Goal: Task Accomplishment & Management: Complete application form

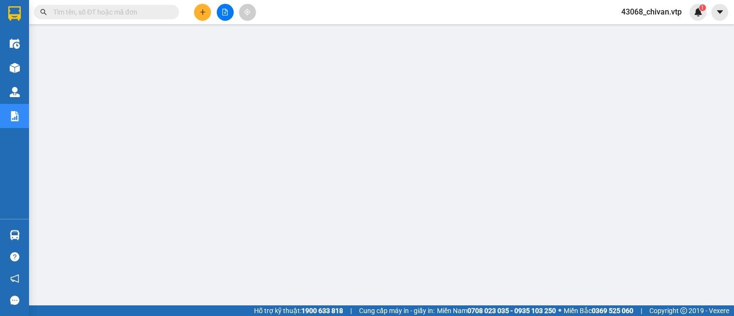
click at [147, 5] on span at bounding box center [106, 12] width 145 height 15
click at [147, 17] on span at bounding box center [106, 12] width 145 height 15
click at [146, 12] on input "text" at bounding box center [110, 12] width 114 height 11
paste input "0779636888"
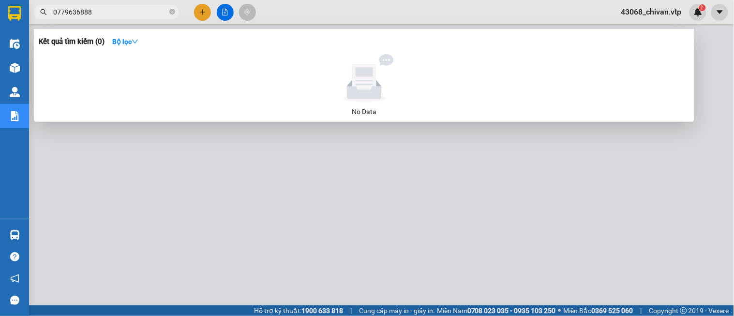
type input "0779636888"
click at [156, 161] on div at bounding box center [367, 158] width 734 height 316
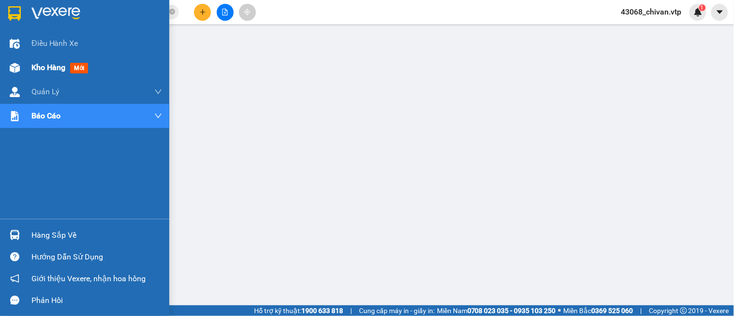
click at [59, 61] on div "Kho hàng mới" at bounding box center [61, 67] width 60 height 12
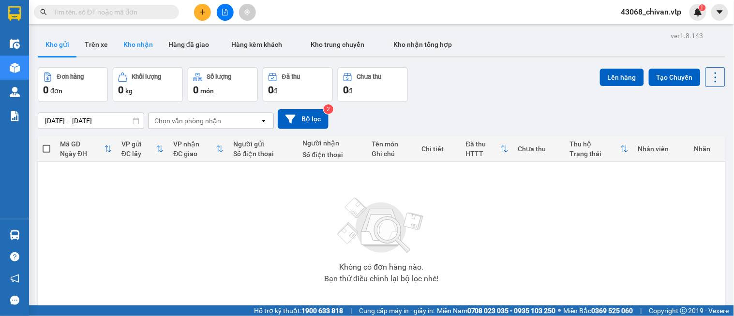
click at [141, 52] on button "Kho nhận" at bounding box center [138, 44] width 45 height 23
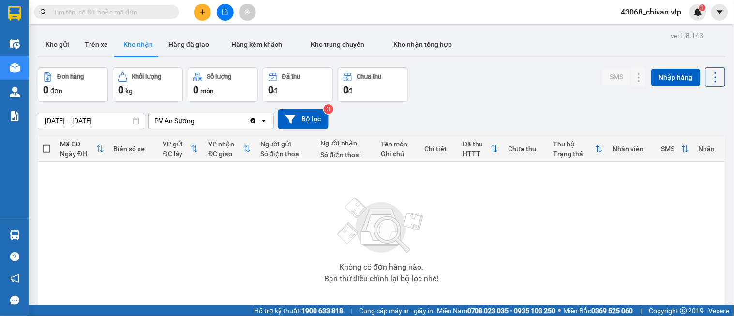
click at [113, 16] on input "text" at bounding box center [110, 12] width 114 height 11
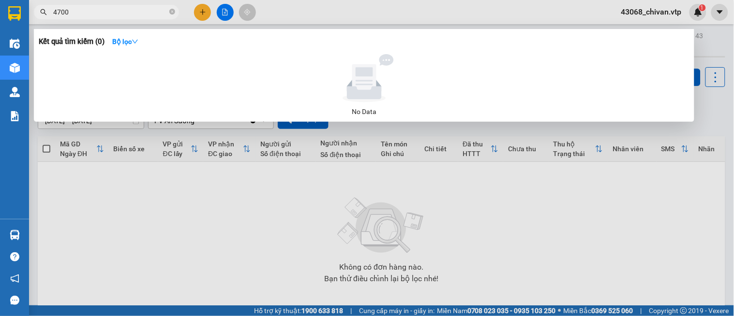
type input "4700"
click at [0, 5] on section "Kết quả tìm kiếm ( 0 ) Bộ lọc No Data 4700 43068_chivan.vtp 1 Điều hành xe Kho …" at bounding box center [367, 158] width 734 height 316
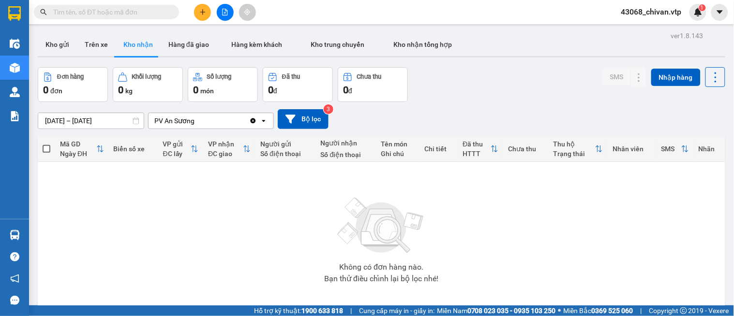
click at [123, 17] on input "text" at bounding box center [110, 12] width 114 height 11
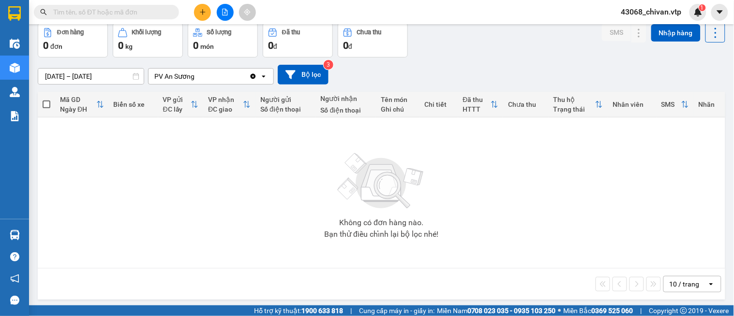
scroll to position [47, 0]
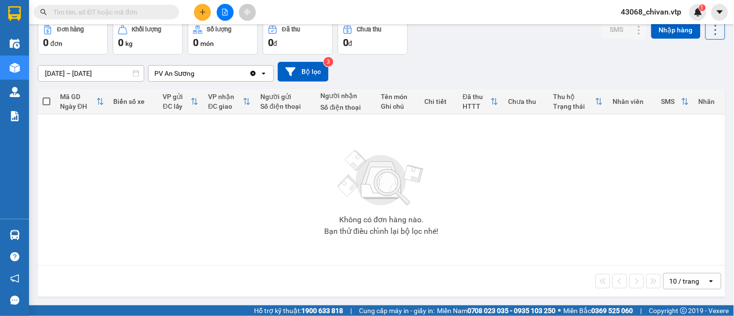
click at [157, 7] on input "text" at bounding box center [110, 12] width 114 height 11
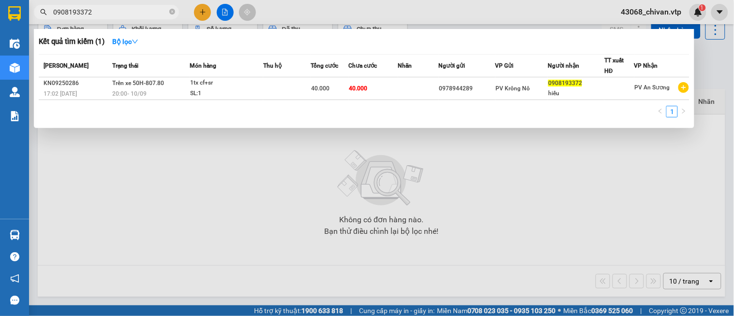
drag, startPoint x: 151, startPoint y: 9, endPoint x: 0, endPoint y: 16, distance: 151.1
click at [0, 16] on section "Kết quả tìm kiếm ( 1 ) Bộ lọc Mã ĐH Trạng thái Món hàng Thu hộ Tổng cước Chưa c…" at bounding box center [367, 158] width 734 height 316
type input "0931576986"
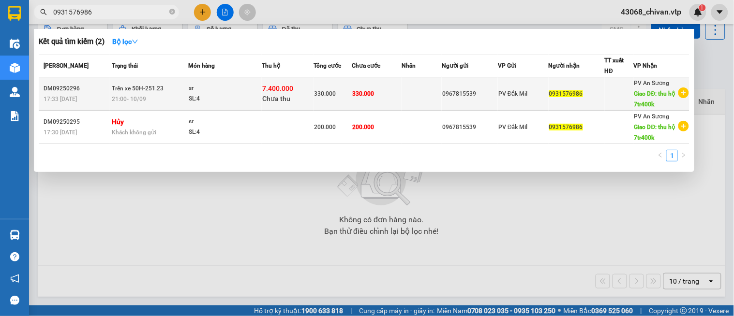
click at [420, 96] on td at bounding box center [421, 93] width 40 height 33
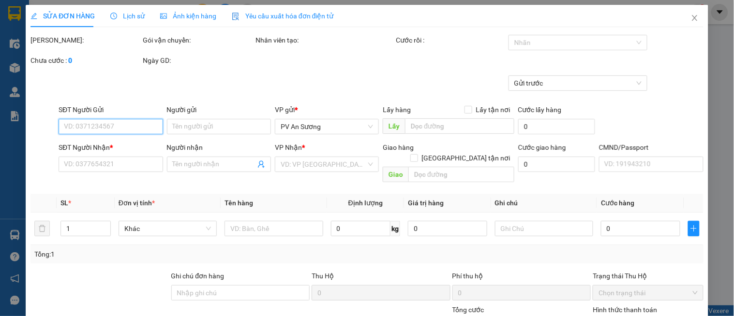
type input "0967815539"
type input "0931576986"
type input "thu hộ 7tr400k"
type input "50.000"
type input "330.000"
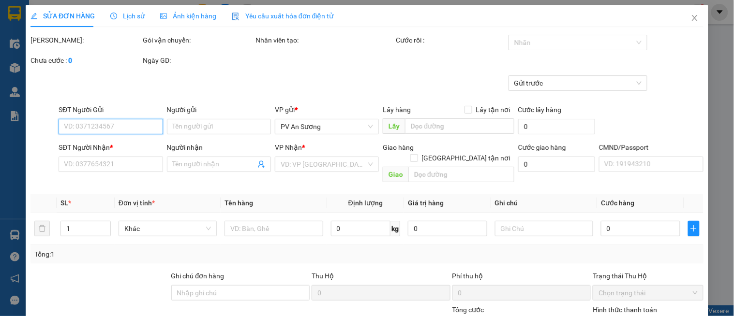
type input "330.000"
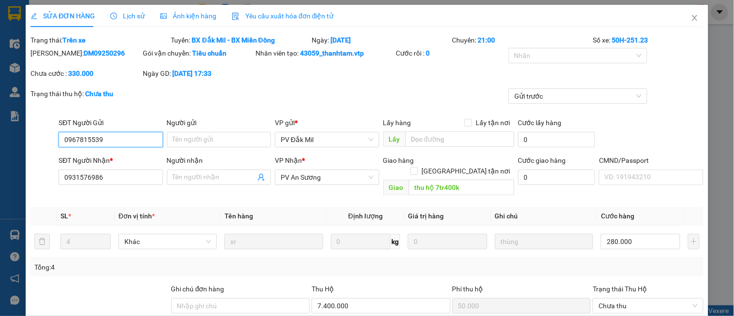
type input "14.000"
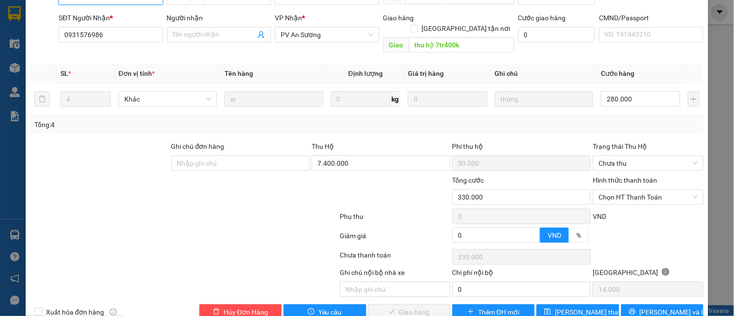
scroll to position [155, 0]
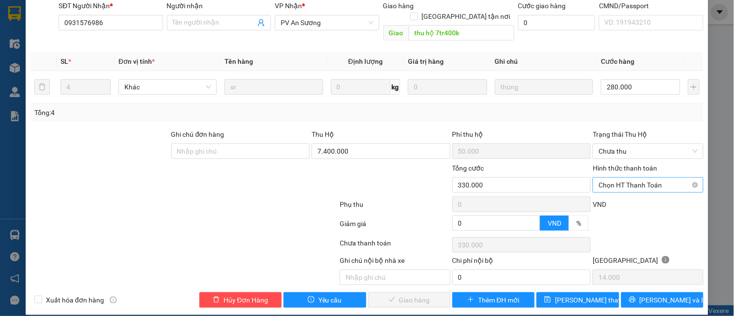
click at [625, 178] on span "Chọn HT Thanh Toán" at bounding box center [647, 185] width 99 height 15
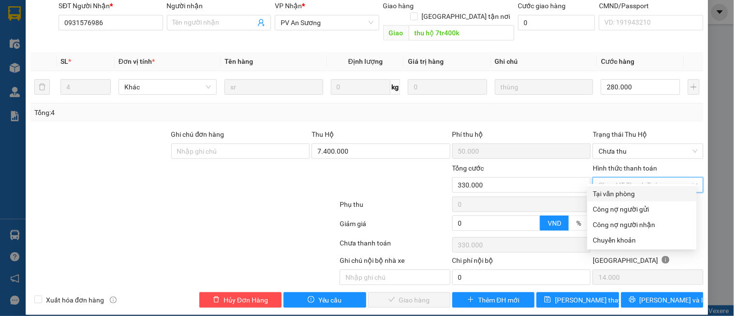
click at [620, 192] on div "Tại văn phòng" at bounding box center [642, 194] width 98 height 11
type input "0"
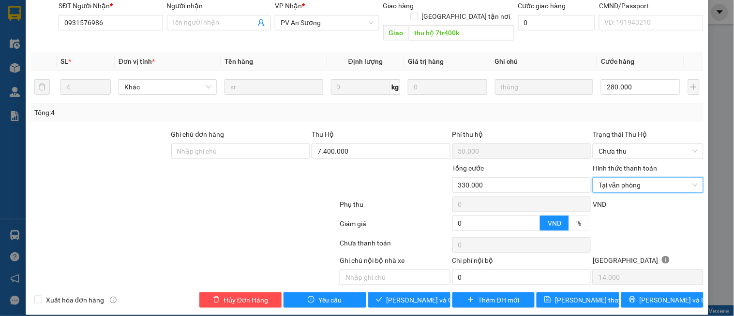
scroll to position [101, 0]
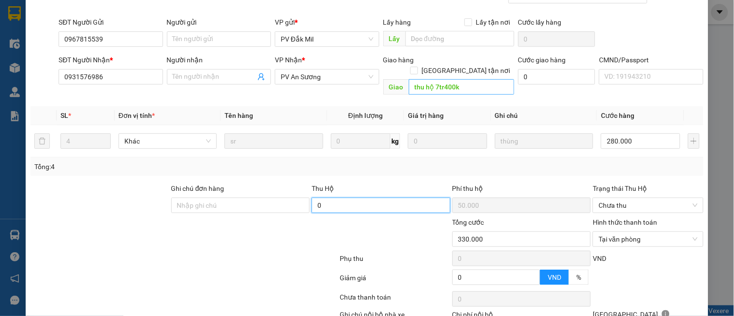
type input "0"
click at [489, 80] on input "thu hộ 7tr400k" at bounding box center [461, 86] width 105 height 15
click at [481, 79] on input "thu hộ 7tr400k" at bounding box center [461, 86] width 105 height 15
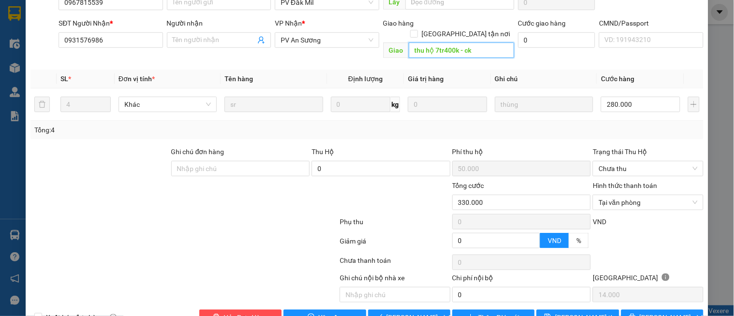
scroll to position [155, 0]
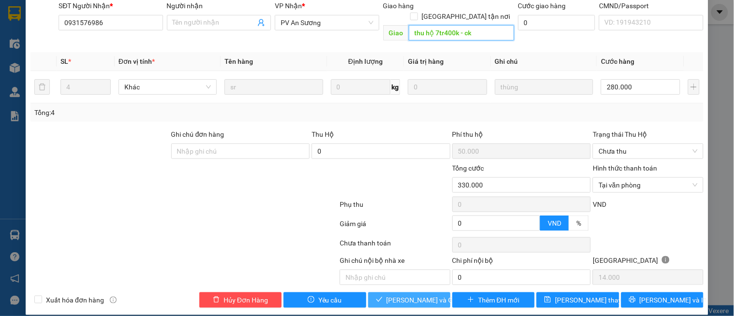
type input "thu hộ 7tr400k - ck"
click at [412, 295] on span "[PERSON_NAME] và Giao hàng" at bounding box center [432, 300] width 93 height 11
click at [659, 144] on span "Chưa thu" at bounding box center [647, 151] width 99 height 15
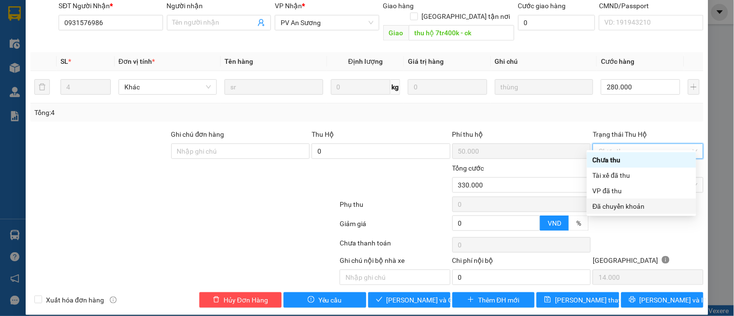
click at [630, 207] on div "Đã chuyển khoản" at bounding box center [641, 206] width 98 height 11
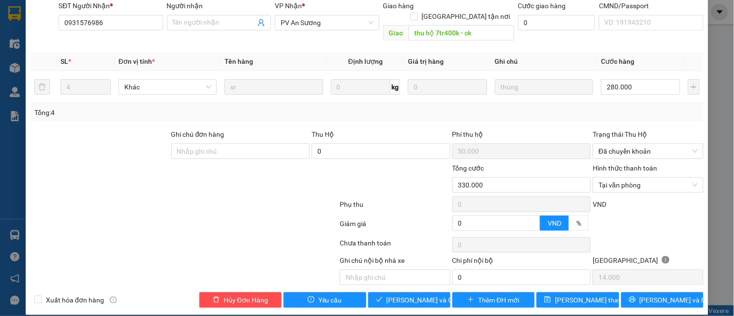
click at [443, 114] on div "Total Paid Fee 0 Total UnPaid Fee 330.000 Cash Collection Total Fee 50000 Trạng…" at bounding box center [366, 94] width 673 height 428
click at [509, 177] on input "330.000" at bounding box center [521, 184] width 139 height 15
click at [642, 103] on div "Tổng: 4" at bounding box center [366, 112] width 673 height 18
click at [639, 144] on span "Đã chuyển khoản" at bounding box center [647, 151] width 99 height 15
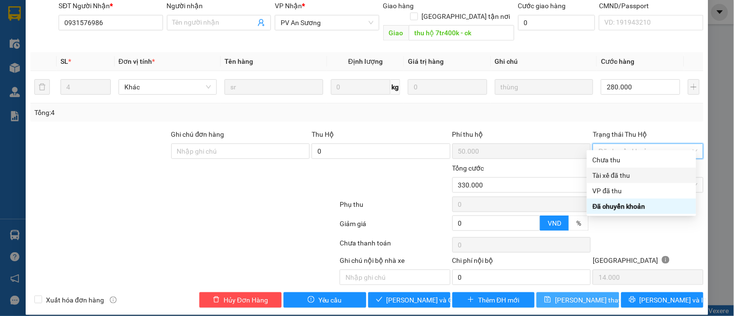
click at [598, 293] on button "[PERSON_NAME] thay đổi" at bounding box center [577, 300] width 82 height 15
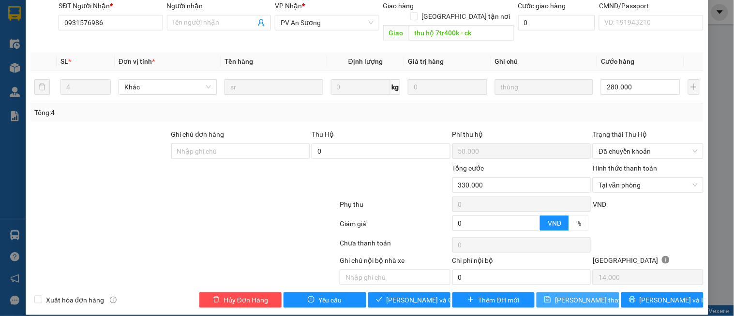
click at [598, 293] on button "[PERSON_NAME] thay đổi" at bounding box center [577, 300] width 82 height 15
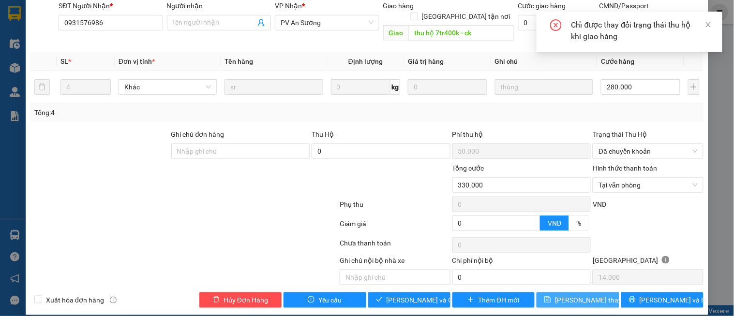
click at [593, 295] on span "[PERSON_NAME] thay đổi" at bounding box center [593, 300] width 77 height 11
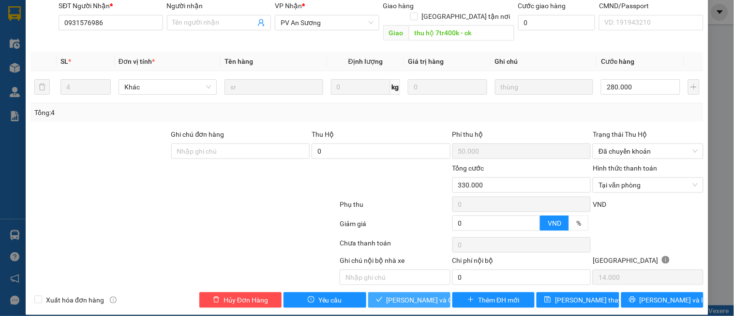
click at [432, 295] on span "[PERSON_NAME] và Giao hàng" at bounding box center [432, 300] width 93 height 11
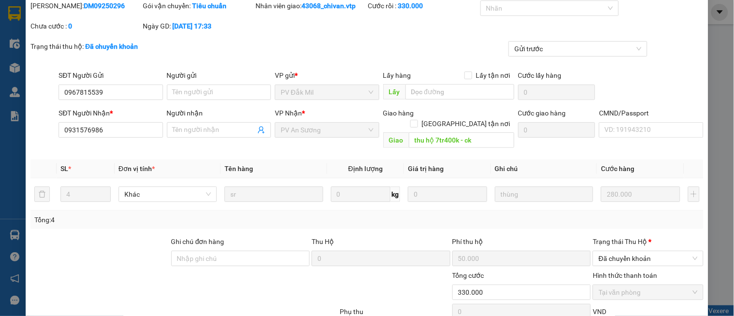
scroll to position [88, 0]
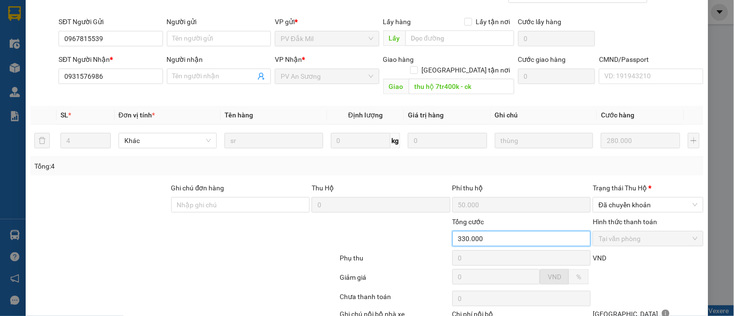
drag, startPoint x: 472, startPoint y: 224, endPoint x: 309, endPoint y: 224, distance: 162.5
click at [306, 224] on div "Tổng cước 330.000 Hình thức thanh toán Tại văn phòng" at bounding box center [366, 234] width 675 height 34
click at [660, 198] on span "Đã chuyển khoản" at bounding box center [647, 205] width 99 height 15
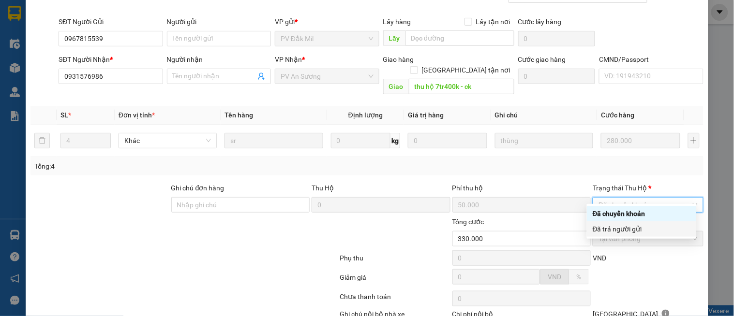
click at [630, 233] on div "Đã trả người gửi" at bounding box center [641, 229] width 98 height 11
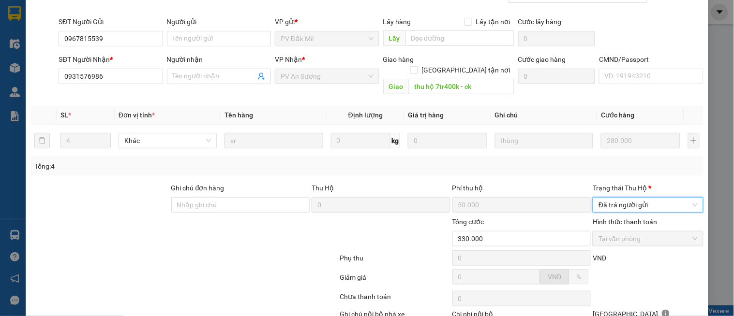
scroll to position [142, 0]
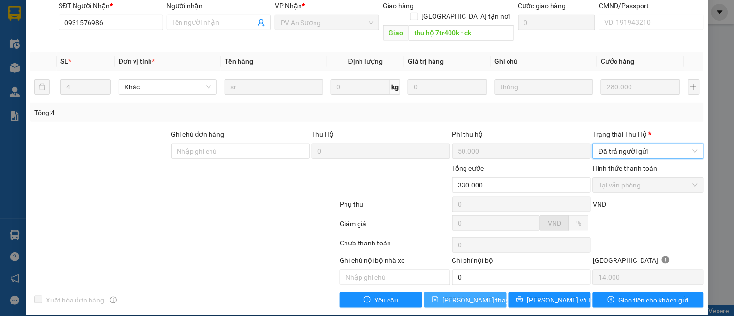
click at [476, 295] on span "[PERSON_NAME] thay đổi" at bounding box center [480, 300] width 77 height 11
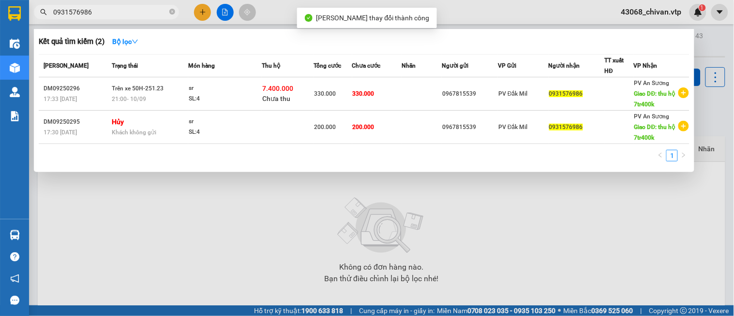
click at [121, 13] on input "0931576986" at bounding box center [110, 12] width 114 height 11
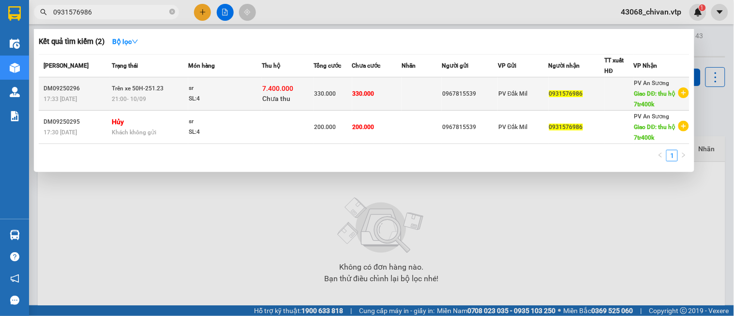
click at [418, 89] on td at bounding box center [421, 93] width 40 height 33
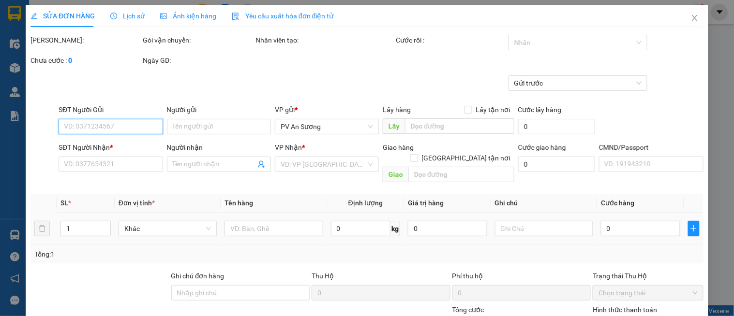
type input "14.000"
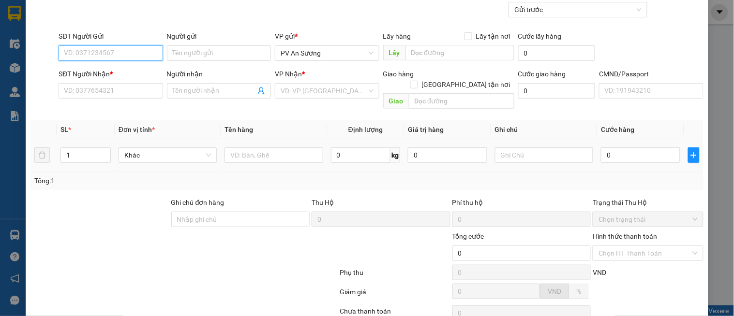
scroll to position [142, 0]
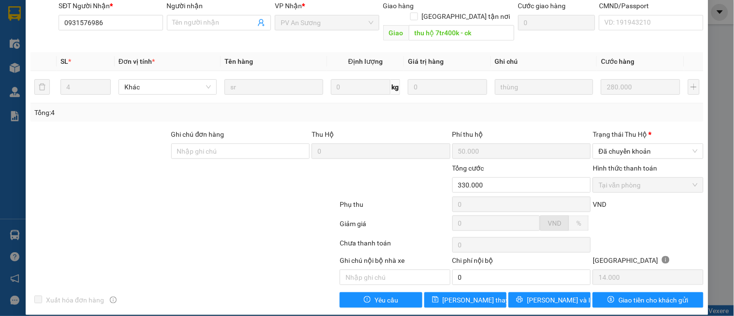
type input "0967815539"
type input "0931576986"
type input "thu hộ 7tr400k - ck"
type input "50.000"
type input "330.000"
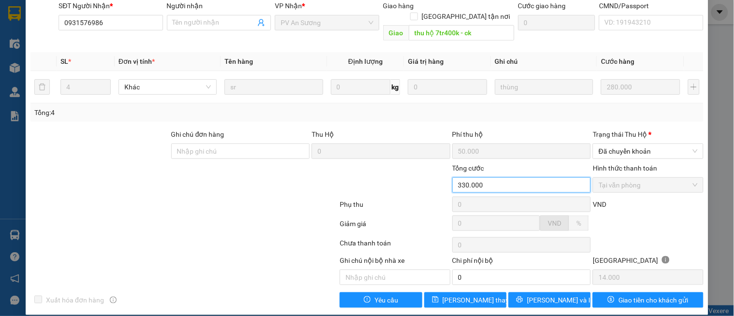
drag, startPoint x: 485, startPoint y: 170, endPoint x: 365, endPoint y: 176, distance: 120.5
click at [365, 176] on div "Tổng cước 330.000 Hình thức thanh toán Tại văn phòng" at bounding box center [366, 180] width 675 height 34
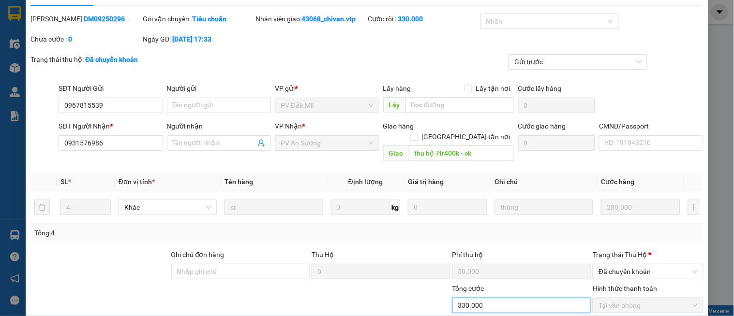
scroll to position [0, 0]
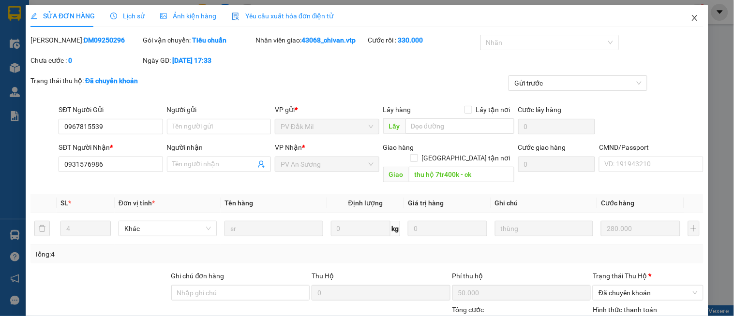
click at [690, 19] on span "Close" at bounding box center [694, 18] width 27 height 27
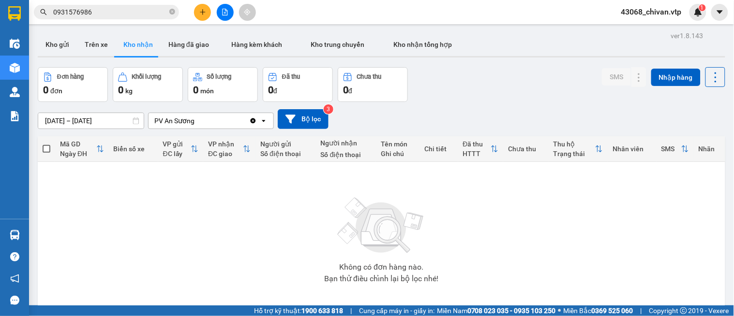
click at [132, 15] on input "0931576986" at bounding box center [110, 12] width 114 height 11
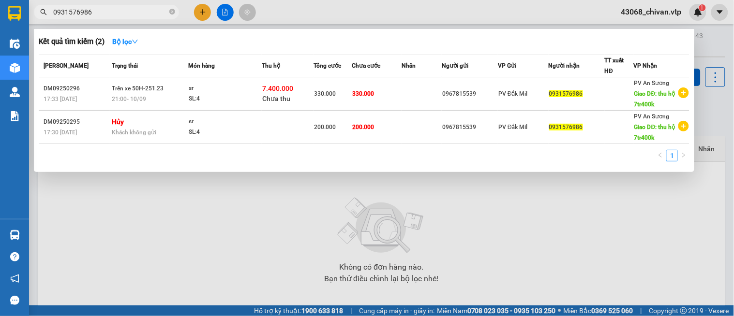
click at [132, 15] on input "0931576986" at bounding box center [110, 12] width 114 height 11
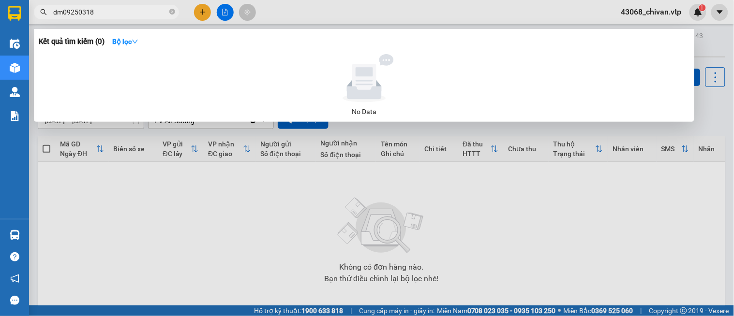
type input "dm09250318"
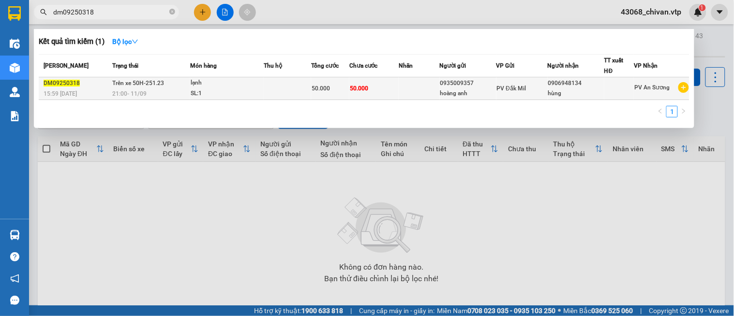
click at [344, 84] on div "50.000" at bounding box center [329, 88] width 37 height 11
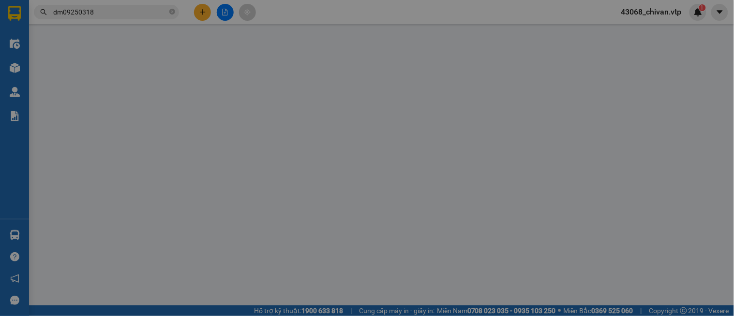
type input "0935009357"
type input "hoàng anh"
type input "0906948134"
type input "hùng"
type input "50.000"
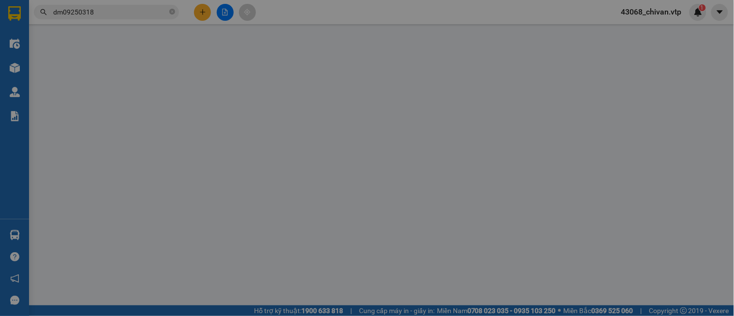
type input "50.000"
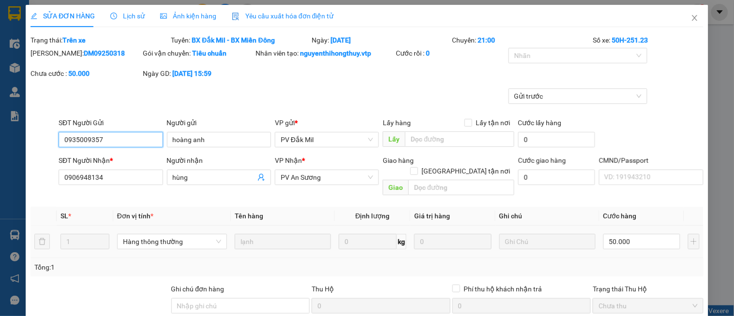
type input "2.500"
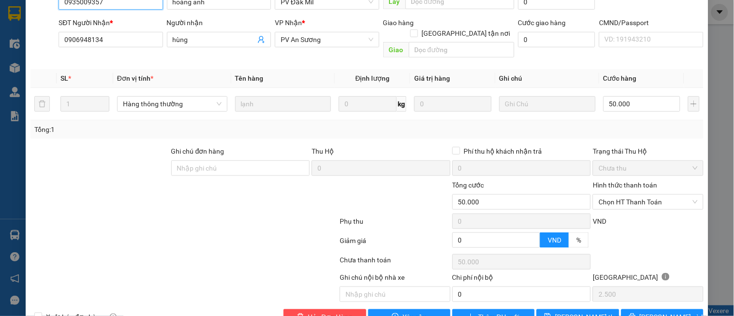
scroll to position [155, 0]
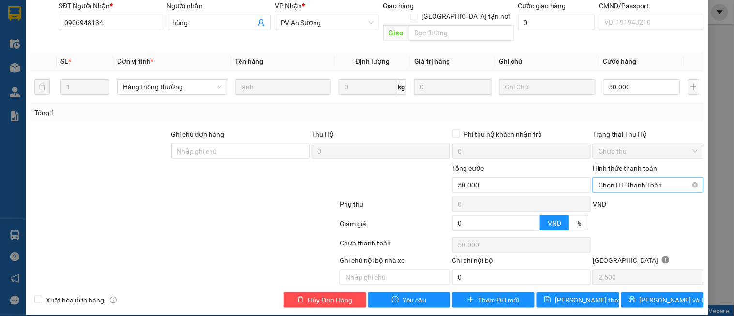
drag, startPoint x: 652, startPoint y: 170, endPoint x: 636, endPoint y: 176, distance: 16.7
click at [652, 178] on span "Chọn HT Thanh Toán" at bounding box center [647, 185] width 99 height 15
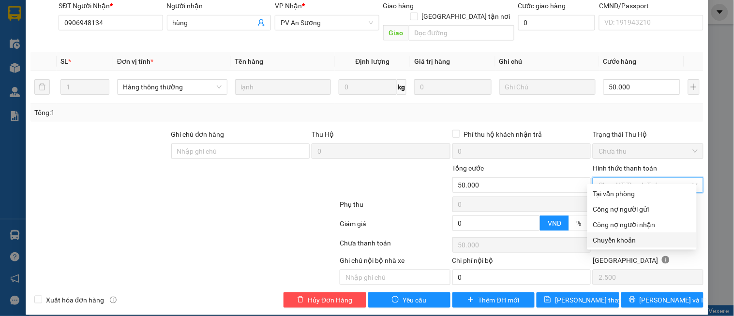
click at [637, 239] on div "Chuyển khoản" at bounding box center [642, 240] width 98 height 11
type input "0"
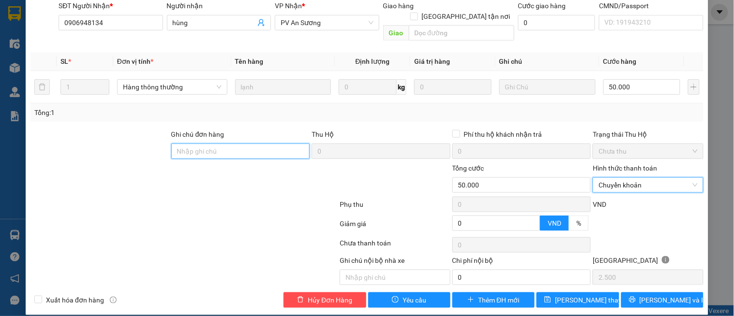
click at [260, 144] on input "Ghi chú đơn hàng" at bounding box center [240, 151] width 139 height 15
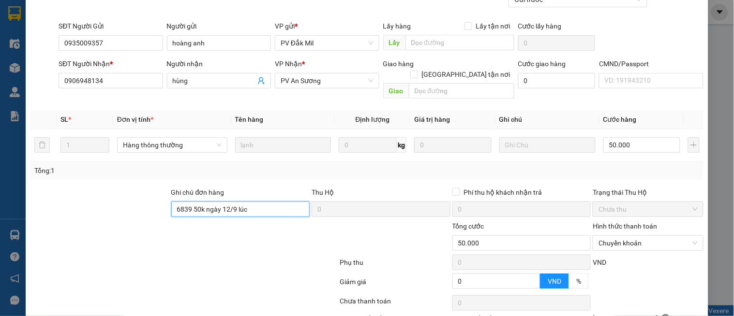
scroll to position [0, 0]
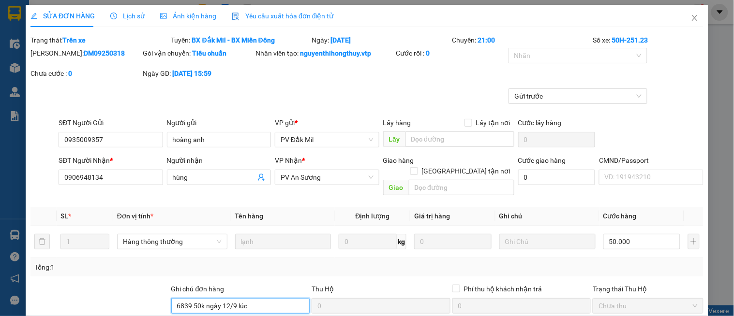
type input "6839 50k ngày 12/9 lúc"
click at [690, 16] on icon "close" at bounding box center [694, 18] width 8 height 8
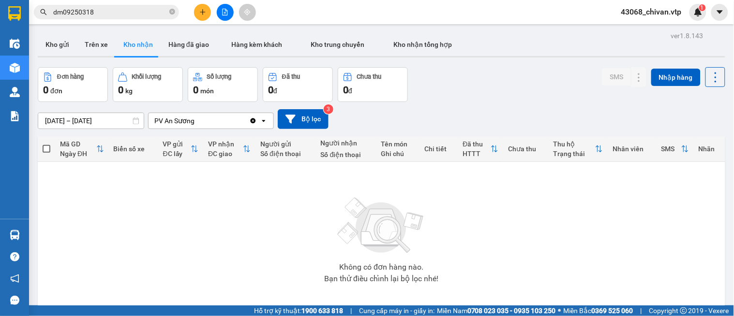
click at [141, 15] on input "dm09250318" at bounding box center [110, 12] width 114 height 11
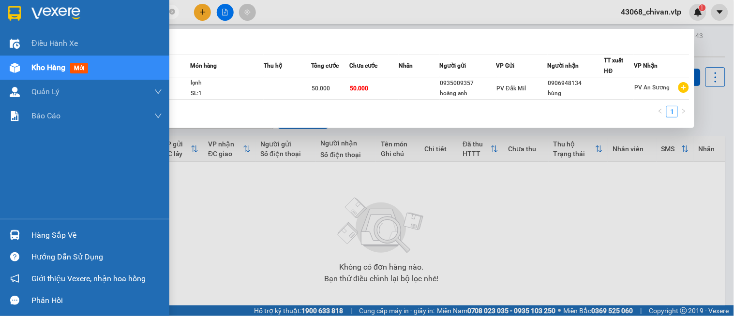
click at [35, 237] on div "Hàng sắp về" at bounding box center [96, 235] width 131 height 15
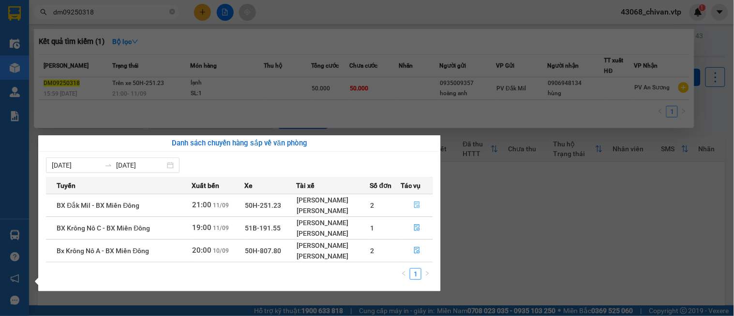
click at [418, 208] on icon "file-done" at bounding box center [417, 205] width 6 height 7
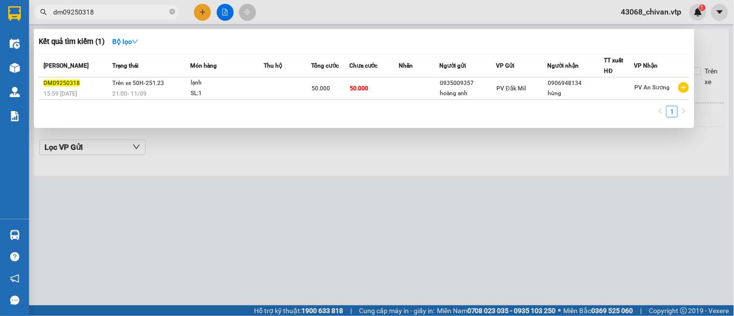
click at [290, 181] on div at bounding box center [367, 158] width 734 height 316
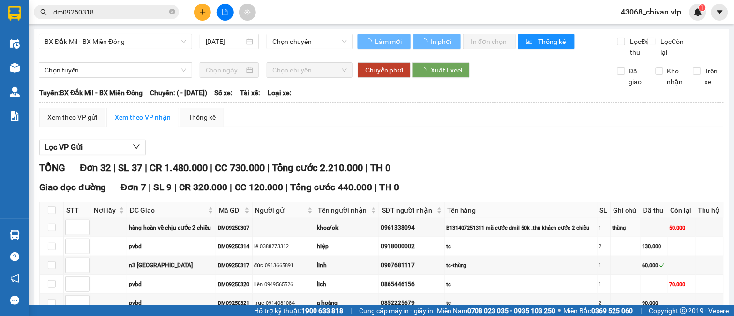
type input "[DATE]"
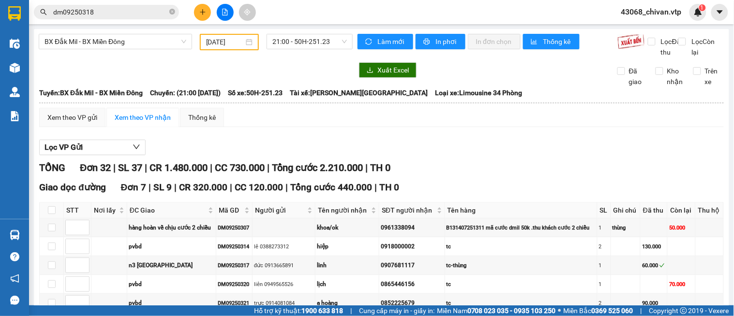
scroll to position [816, 0]
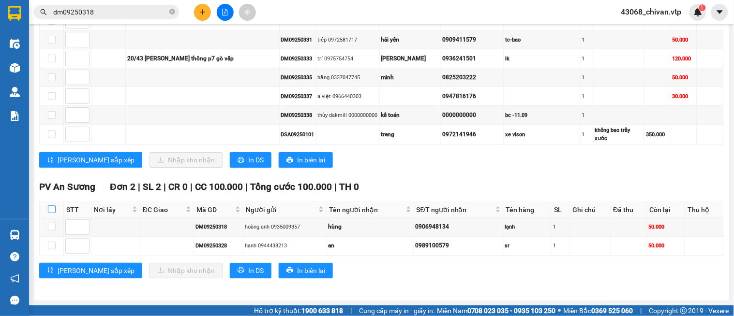
click at [51, 209] on input "checkbox" at bounding box center [52, 209] width 8 height 8
checkbox input "true"
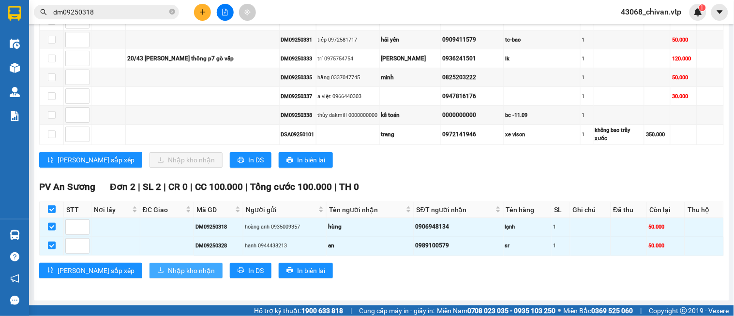
click at [168, 271] on span "Nhập kho nhận" at bounding box center [191, 270] width 47 height 11
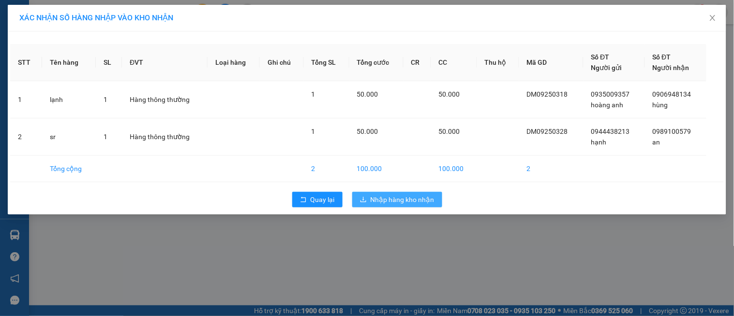
click at [424, 191] on div "Quay lại Nhập hàng kho nhận" at bounding box center [366, 199] width 713 height 25
click at [418, 204] on span "Nhập hàng kho nhận" at bounding box center [402, 199] width 64 height 11
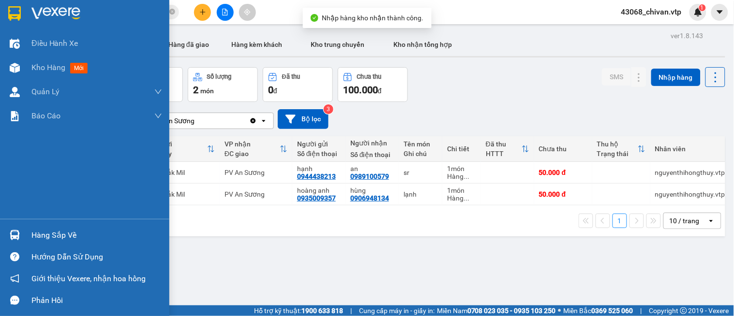
click at [14, 237] on img at bounding box center [15, 235] width 10 height 10
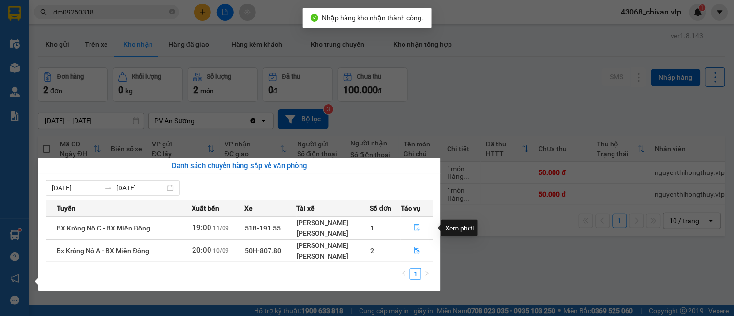
click at [419, 224] on icon "file-done" at bounding box center [416, 227] width 7 height 7
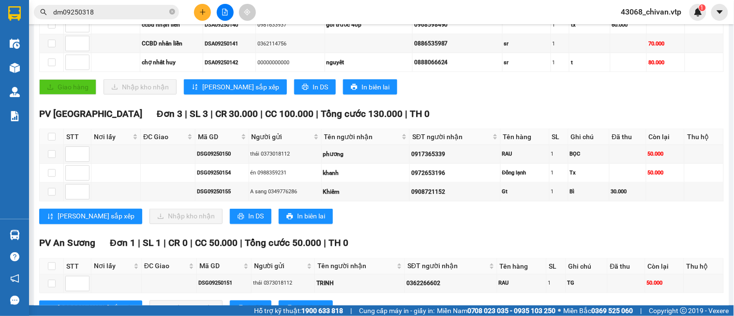
scroll to position [257, 0]
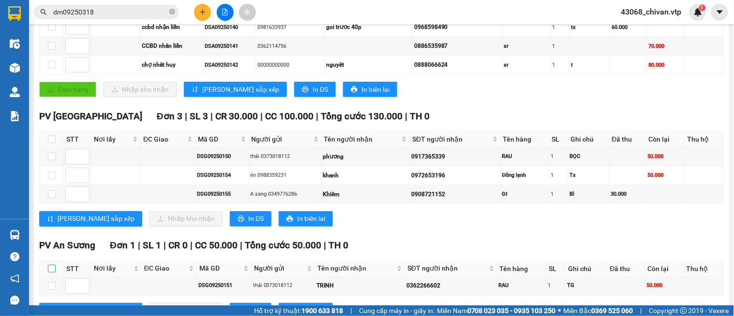
click at [50, 273] on input "checkbox" at bounding box center [52, 269] width 8 height 8
checkbox input "true"
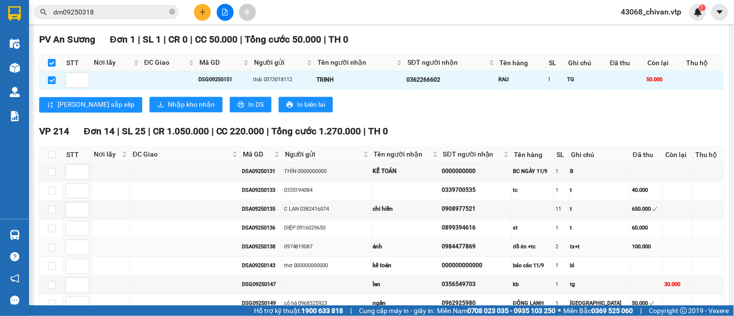
scroll to position [472, 0]
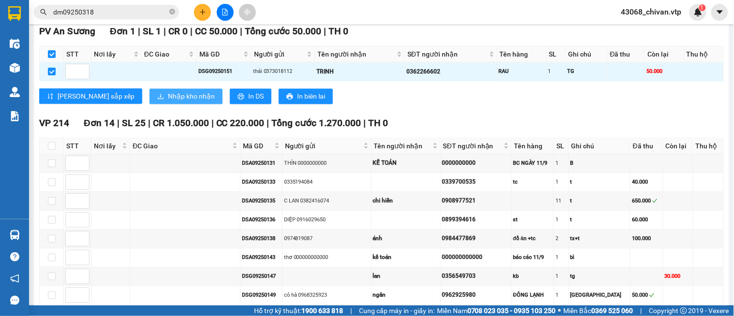
click at [172, 102] on span "Nhập kho nhận" at bounding box center [191, 96] width 47 height 11
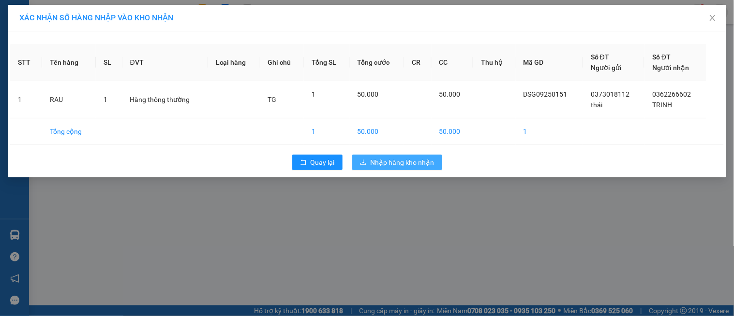
drag, startPoint x: 427, startPoint y: 161, endPoint x: 422, endPoint y: 162, distance: 5.8
click at [426, 161] on span "Nhập hàng kho nhận" at bounding box center [402, 162] width 64 height 11
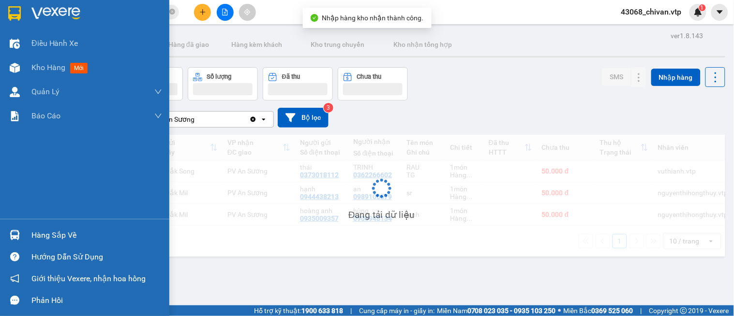
click at [15, 236] on img at bounding box center [15, 235] width 10 height 10
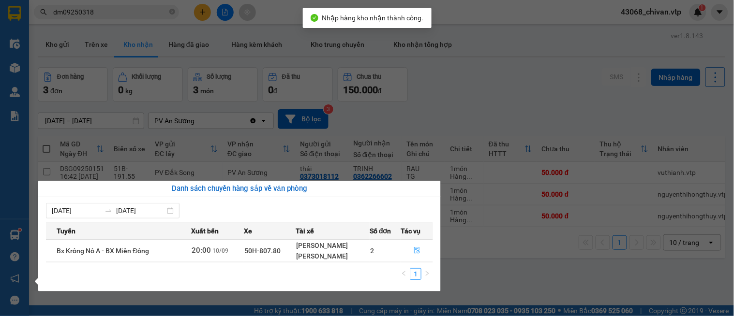
click at [419, 247] on button "button" at bounding box center [416, 250] width 31 height 15
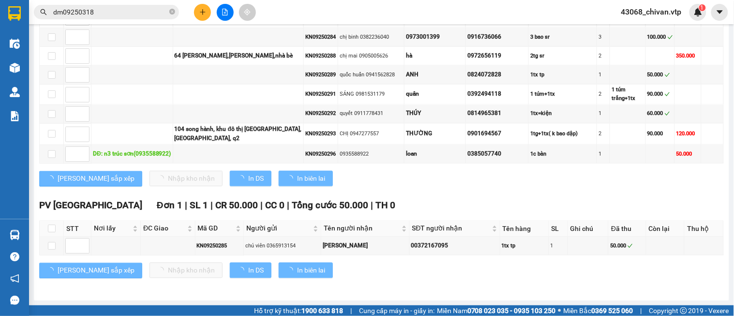
type input "[DATE]"
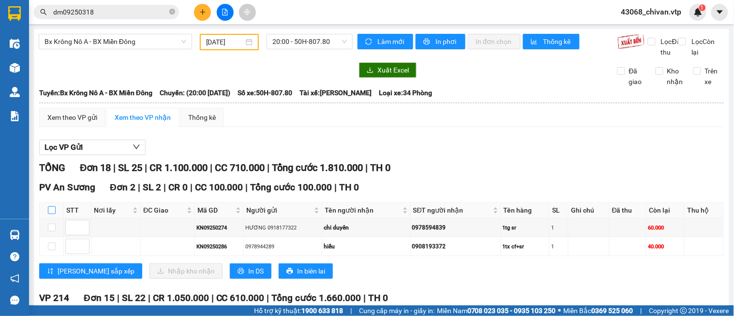
click at [52, 214] on input "checkbox" at bounding box center [52, 210] width 8 height 8
checkbox input "true"
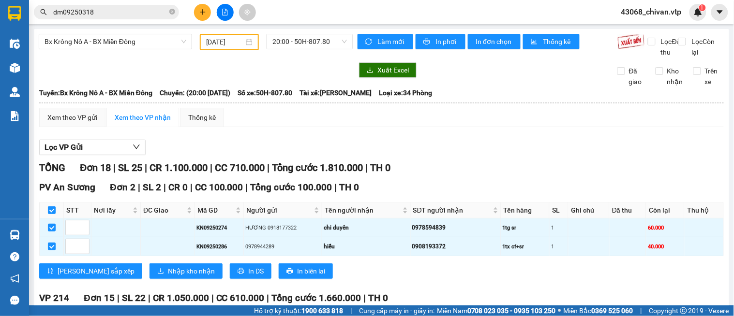
click at [133, 273] on div "PV An Sương Đơn 2 | SL 2 | CR 0 | CC 100.000 | Tổng cước 100.000 | TH 0 STT Nơi…" at bounding box center [381, 233] width 684 height 106
click at [168, 277] on span "Nhập kho nhận" at bounding box center [191, 271] width 47 height 11
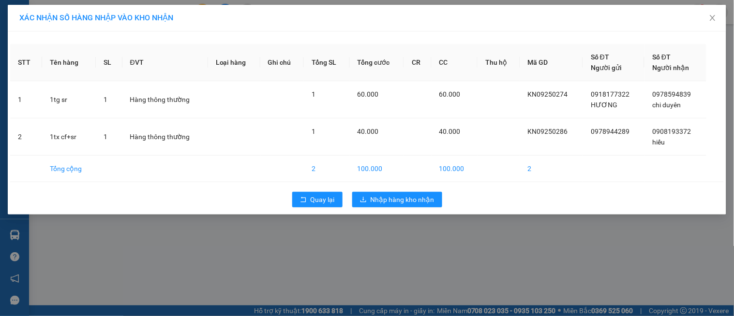
click at [385, 191] on div "Quay lại Nhập hàng kho nhận" at bounding box center [366, 199] width 713 height 25
click at [378, 199] on span "Nhập hàng kho nhận" at bounding box center [402, 199] width 64 height 11
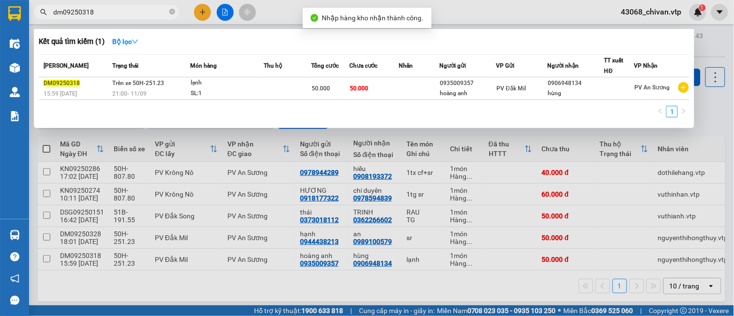
click at [112, 15] on input "dm09250318" at bounding box center [110, 12] width 114 height 11
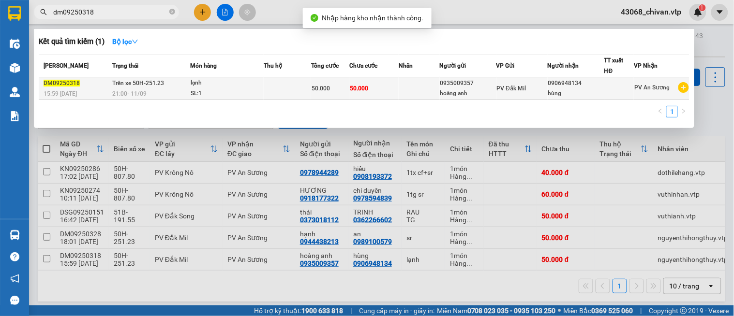
click at [511, 97] on td "PV Đắk Mil" at bounding box center [521, 88] width 51 height 23
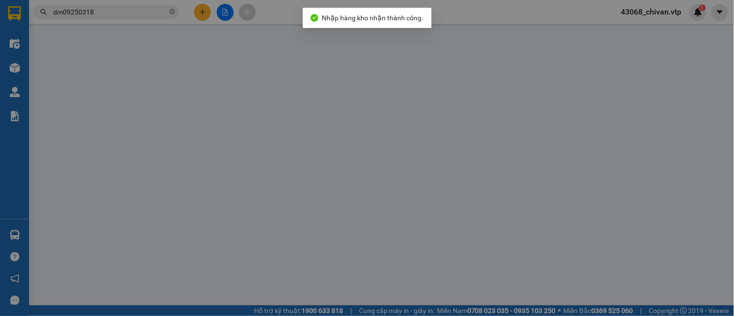
type input "0935009357"
type input "hoàng anh"
type input "0906948134"
type input "hùng"
type input "50.000"
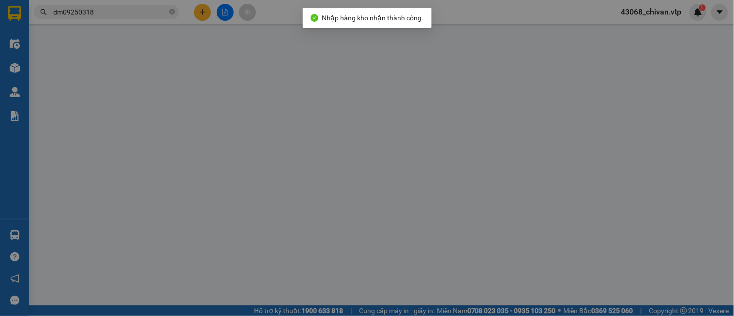
type input "50.000"
type input "2.500"
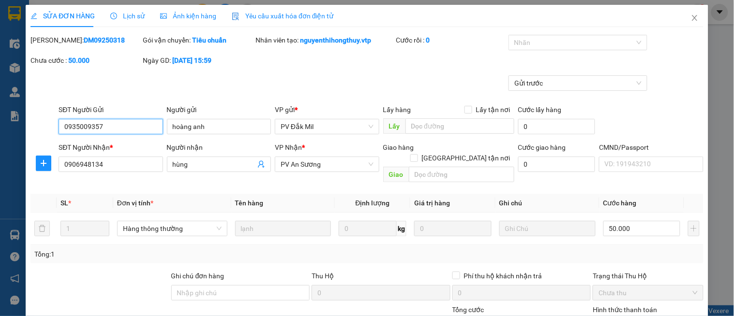
scroll to position [142, 0]
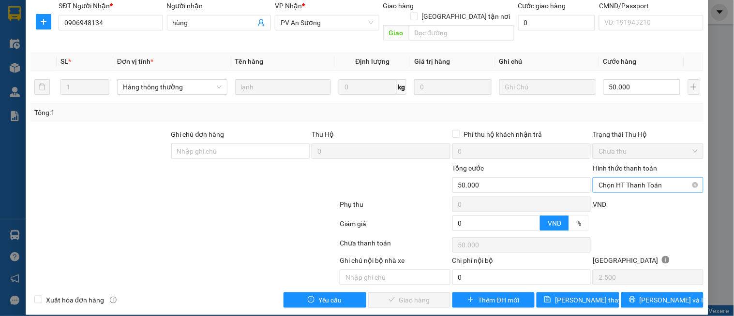
click at [627, 178] on span "Chọn HT Thanh Toán" at bounding box center [647, 185] width 99 height 15
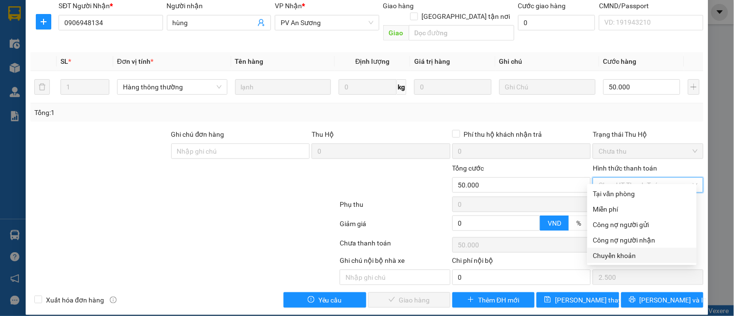
click at [623, 260] on div "Chuyển khoản" at bounding box center [642, 255] width 98 height 11
type input "0"
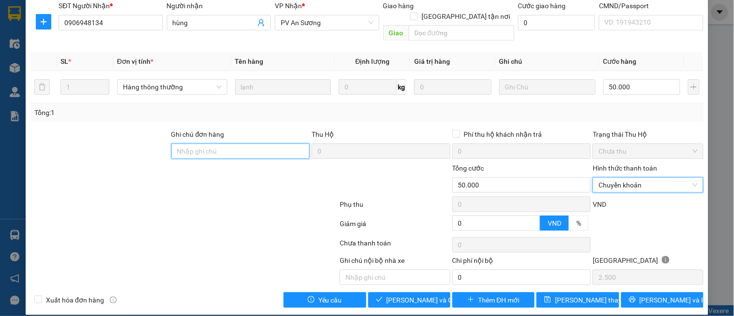
click at [257, 144] on input "Ghi chú đơn hàng" at bounding box center [240, 151] width 139 height 15
type input "6839 50k ngày 12/9 lúc 08:9"
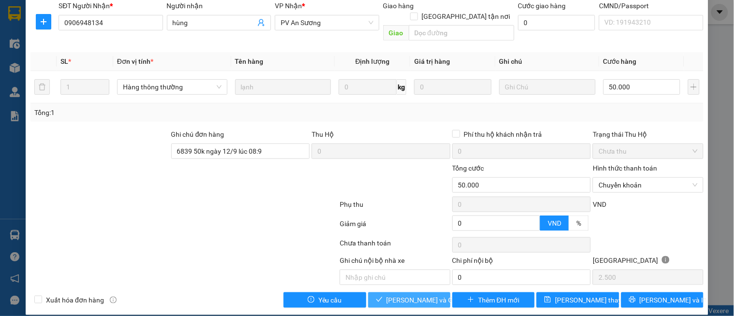
drag, startPoint x: 403, startPoint y: 286, endPoint x: 130, endPoint y: 305, distance: 273.8
click at [403, 295] on span "[PERSON_NAME] và Giao hàng" at bounding box center [432, 300] width 93 height 11
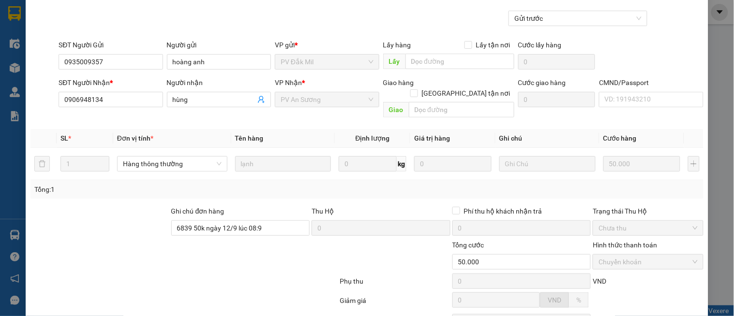
scroll to position [0, 0]
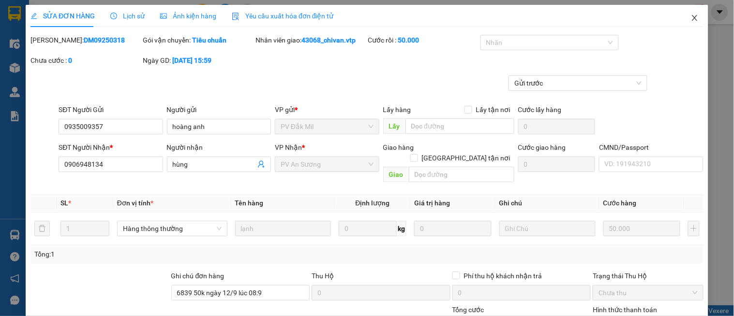
click at [687, 13] on span "Close" at bounding box center [694, 18] width 27 height 27
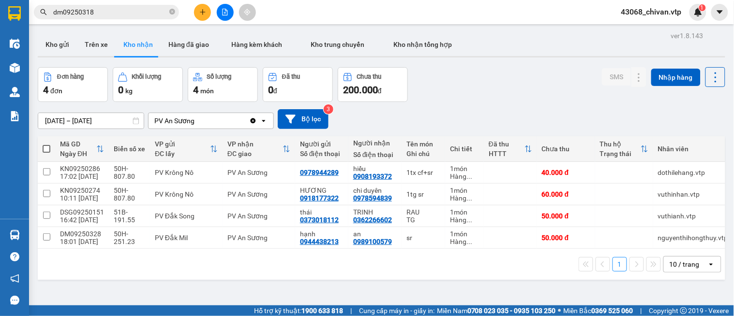
click at [103, 11] on input "dm09250318" at bounding box center [110, 12] width 114 height 11
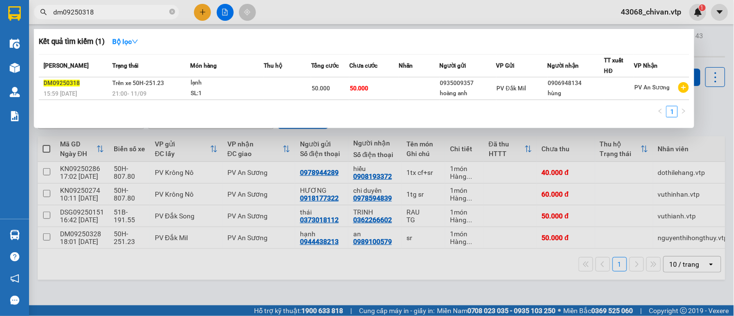
click at [103, 11] on input "dm09250318" at bounding box center [110, 12] width 114 height 11
type input "0931576986"
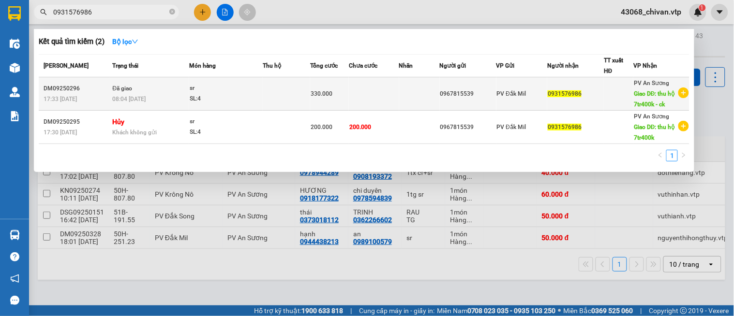
click at [323, 97] on span "330.000" at bounding box center [321, 93] width 22 height 7
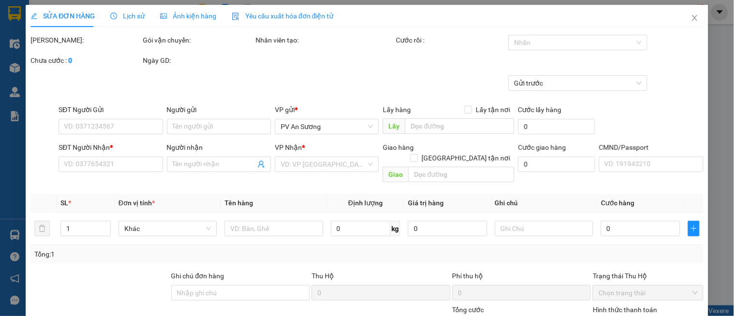
type input "0967815539"
type input "0931576986"
type input "thu hộ 7tr400k - ck"
type input "50.000"
type input "330.000"
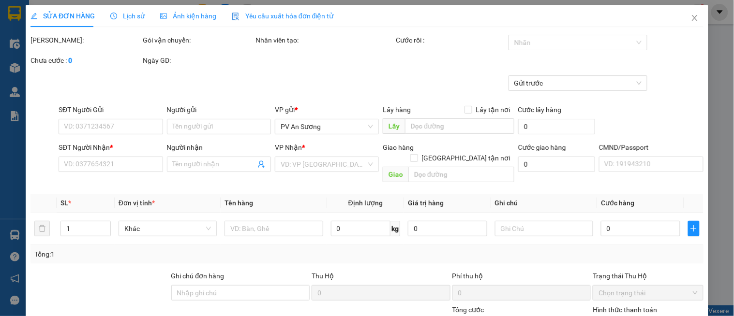
type input "14.000"
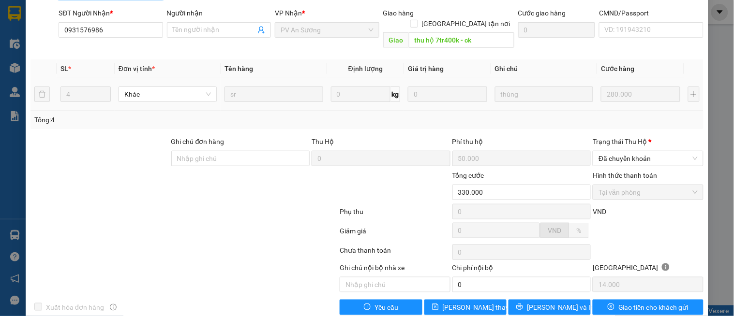
scroll to position [142, 0]
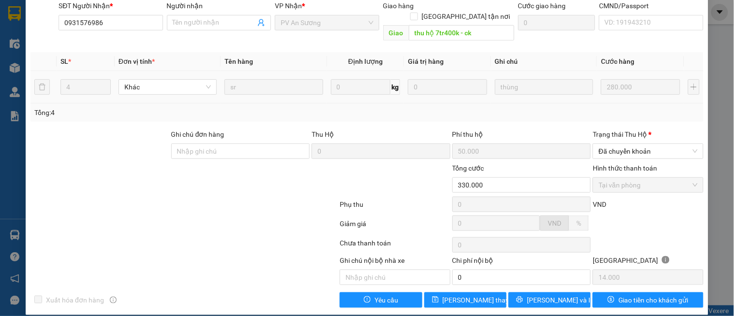
click at [316, 107] on div "Tổng: 4" at bounding box center [366, 112] width 665 height 11
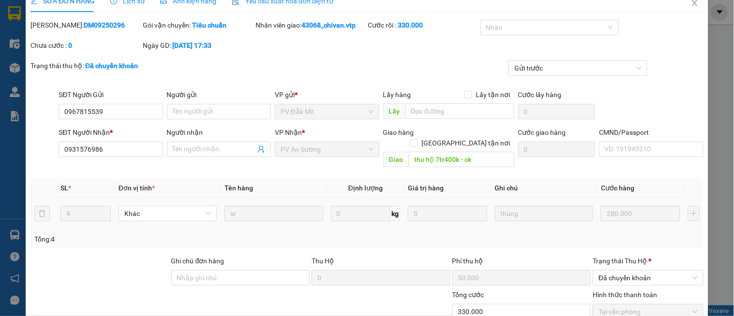
scroll to position [0, 0]
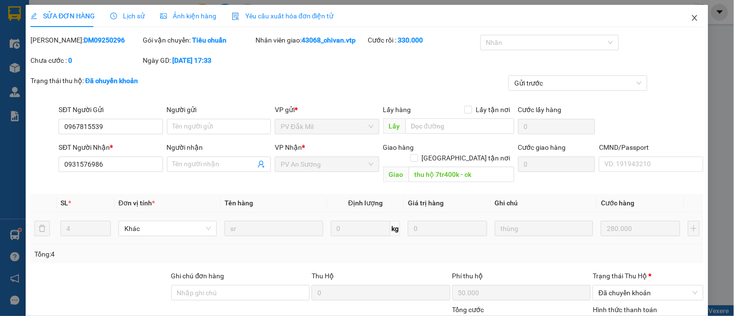
drag, startPoint x: 688, startPoint y: 25, endPoint x: 255, endPoint y: 0, distance: 432.9
click at [688, 21] on span "Close" at bounding box center [694, 18] width 27 height 27
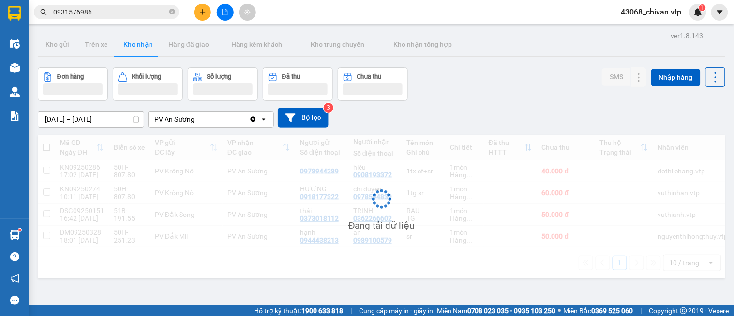
click at [116, 10] on input "0931576986" at bounding box center [110, 12] width 114 height 11
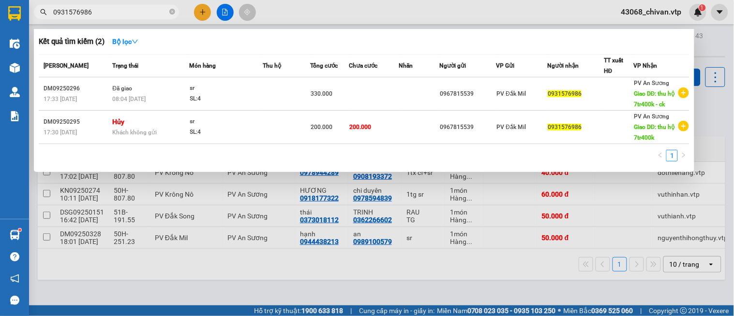
click at [116, 10] on input "0931576986" at bounding box center [110, 12] width 114 height 11
paste input "362266602"
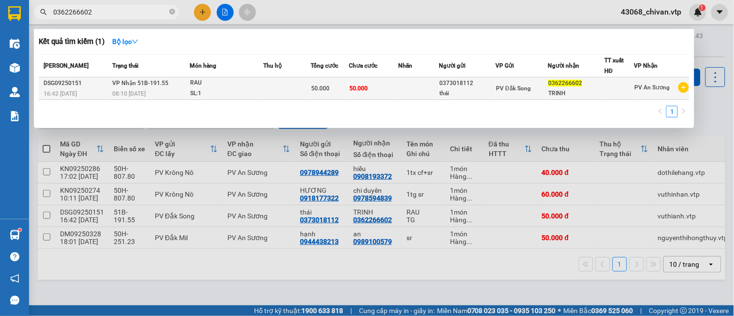
type input "0362266602"
click at [477, 88] on div "0373018112" at bounding box center [468, 83] width 56 height 10
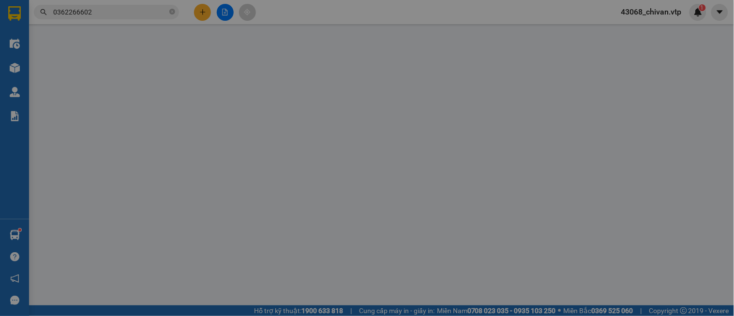
type input "0373018112"
type input "thái"
type input "0362266602"
type input "TRINH"
type input "50.000"
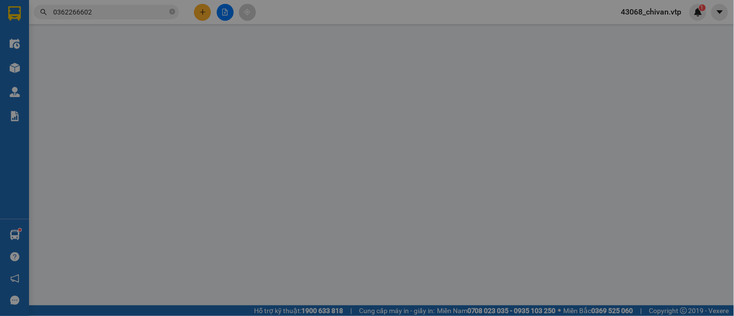
type input "50.000"
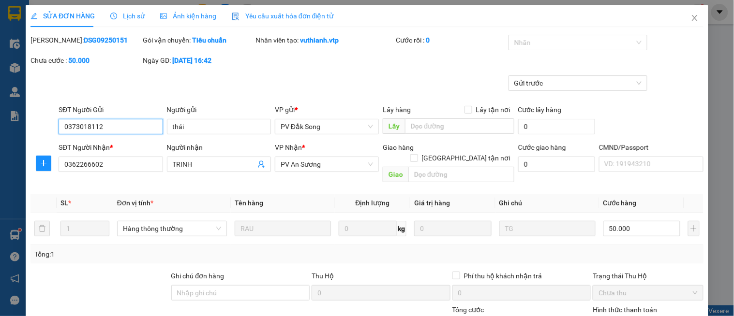
type input "2.500"
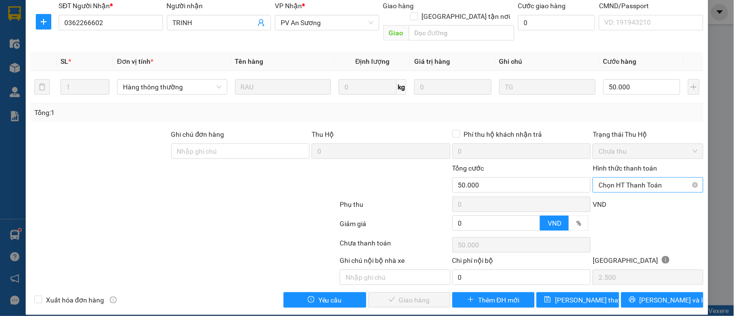
click at [632, 178] on span "Chọn HT Thanh Toán" at bounding box center [647, 185] width 99 height 15
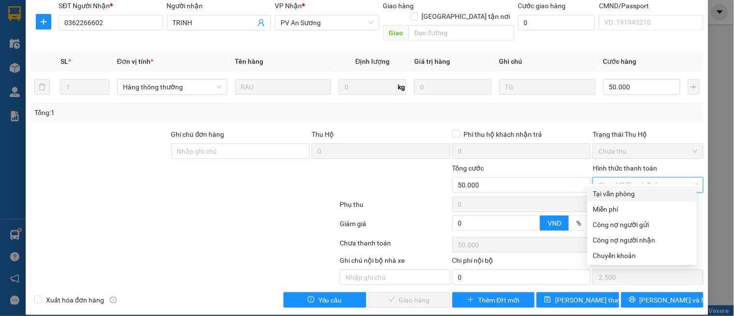
click at [631, 192] on div "Tại văn phòng" at bounding box center [642, 194] width 98 height 11
type input "0"
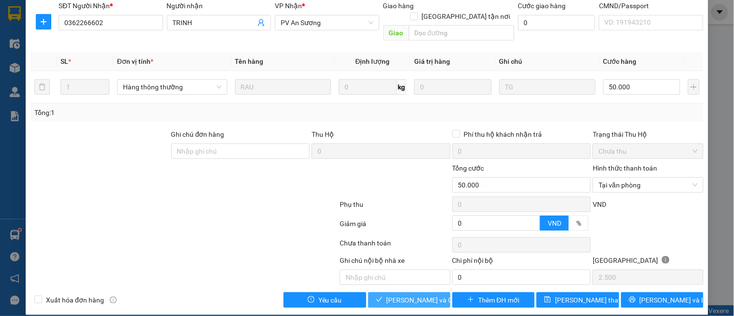
click at [407, 295] on span "[PERSON_NAME] và Giao hàng" at bounding box center [432, 300] width 93 height 11
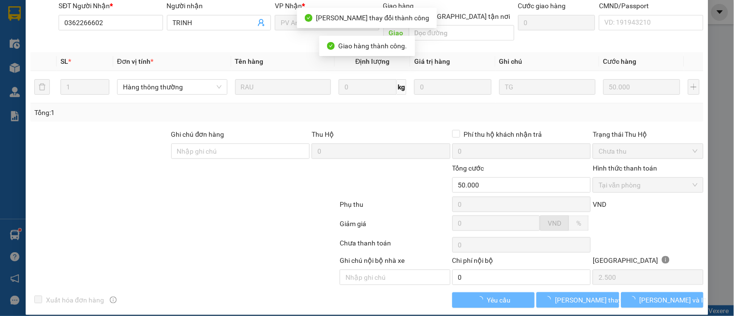
scroll to position [0, 0]
